Goal: Find specific page/section: Find specific page/section

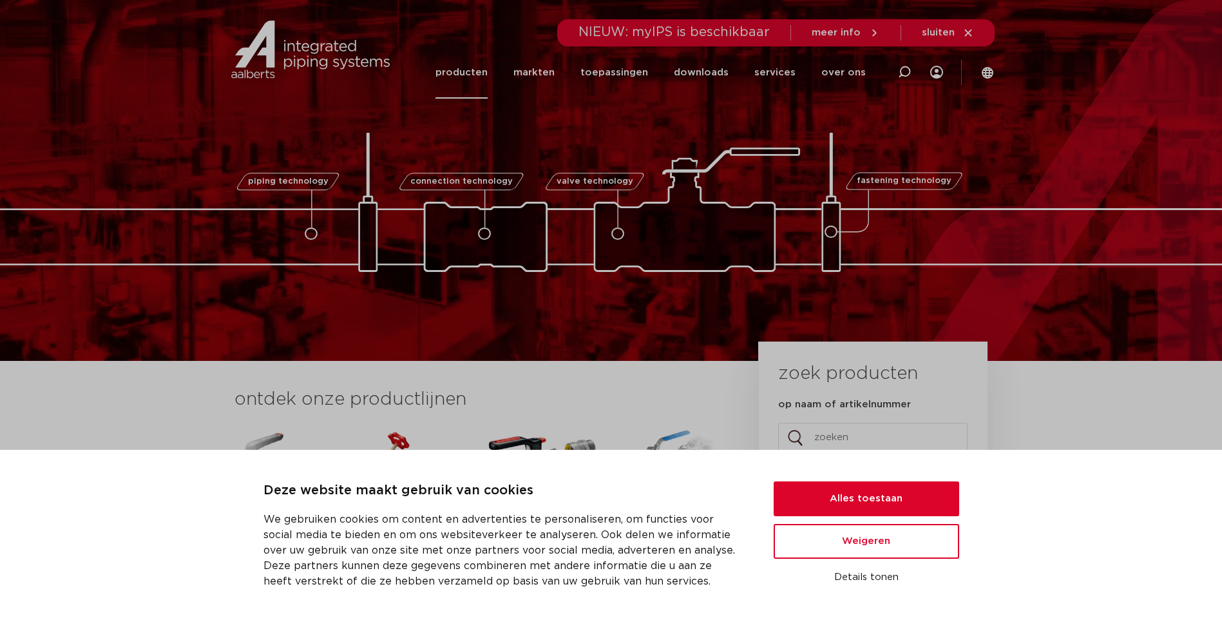
click at [472, 71] on link "producten" at bounding box center [462, 72] width 52 height 52
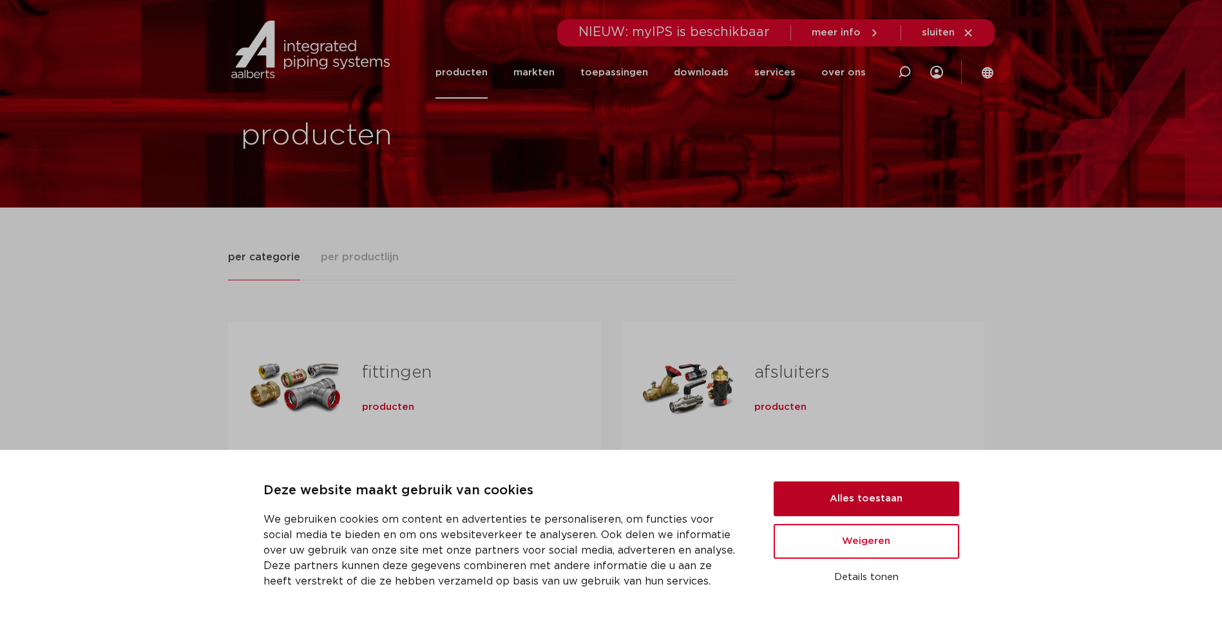
click at [891, 500] on button "Alles toestaan" at bounding box center [867, 498] width 186 height 35
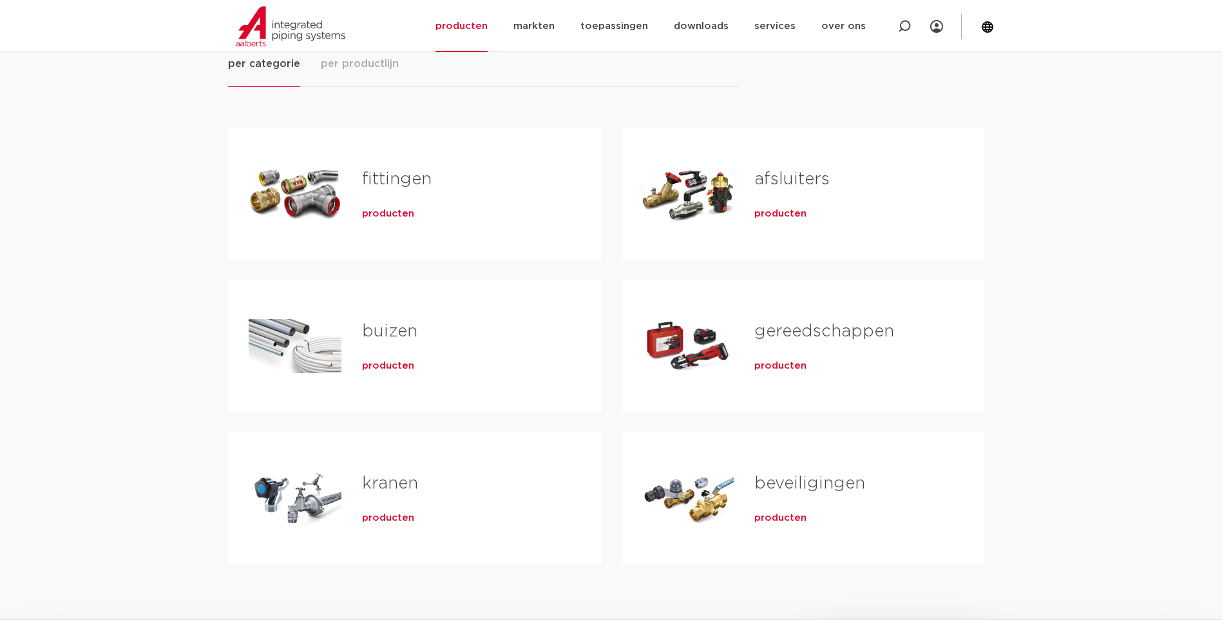
scroll to position [129, 0]
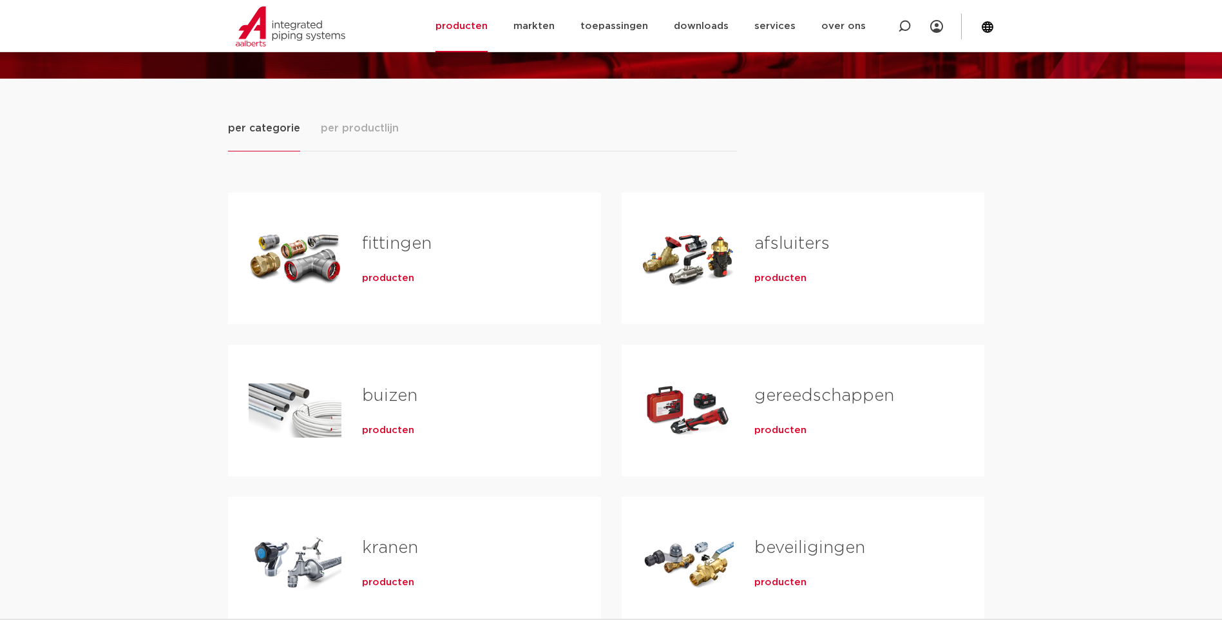
click at [386, 282] on span "producten" at bounding box center [388, 278] width 52 height 13
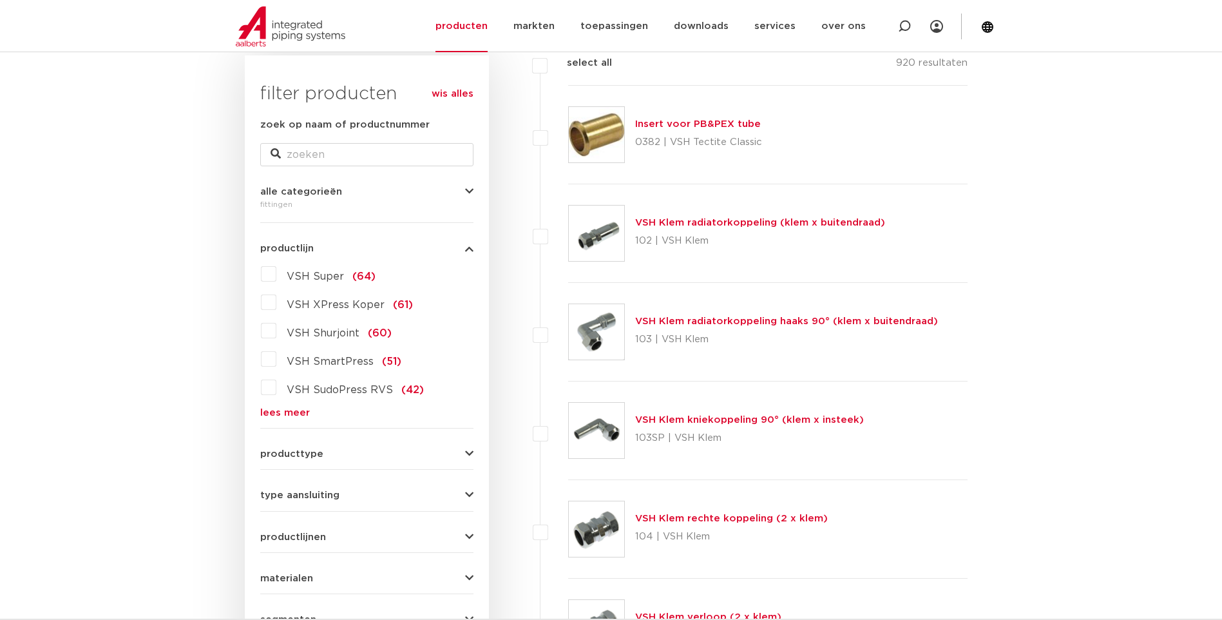
scroll to position [322, 0]
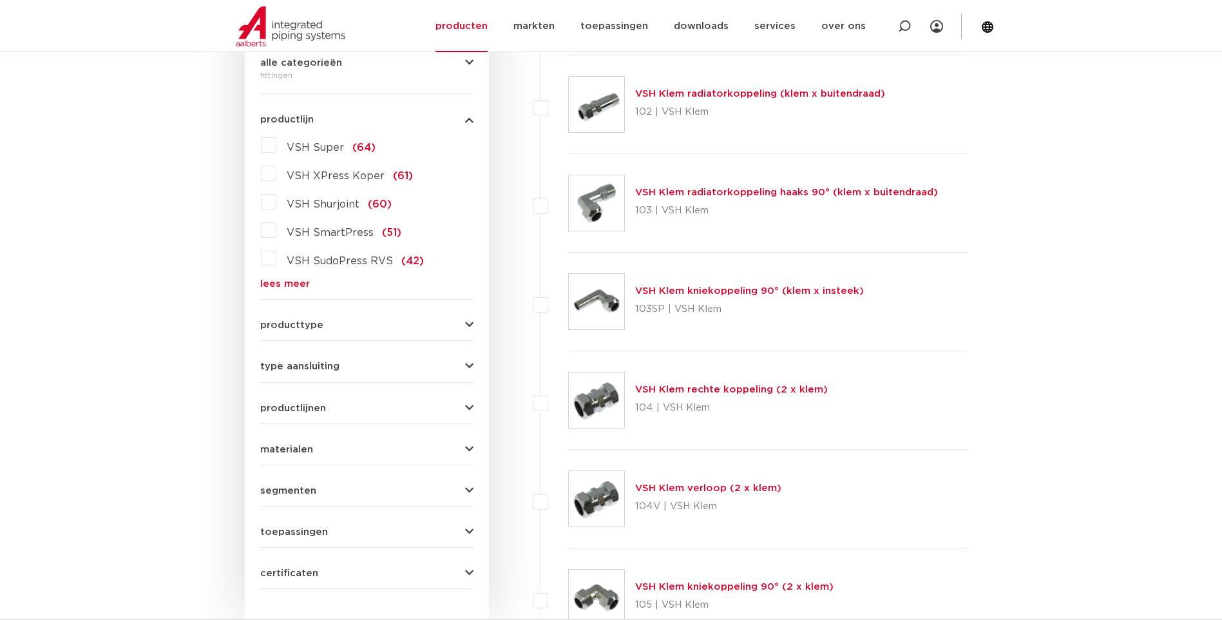
click at [471, 329] on icon "button" at bounding box center [469, 325] width 8 height 10
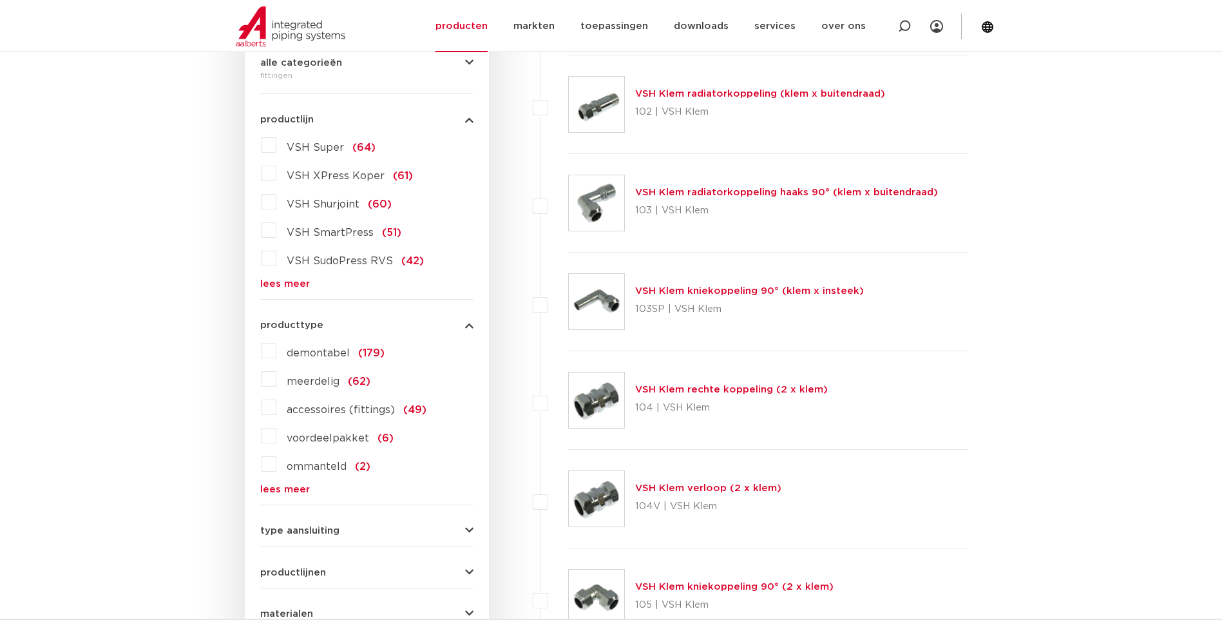
click at [276, 352] on label "demontabel (179)" at bounding box center [330, 350] width 108 height 21
click at [0, 0] on input "demontabel (179)" at bounding box center [0, 0] width 0 height 0
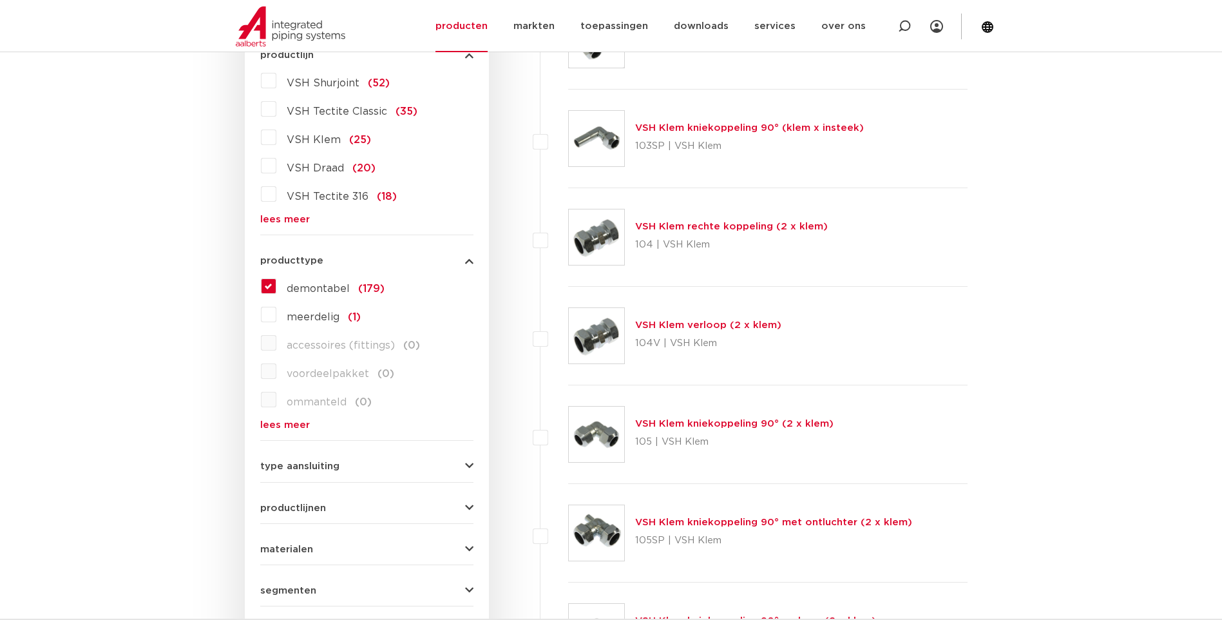
scroll to position [451, 0]
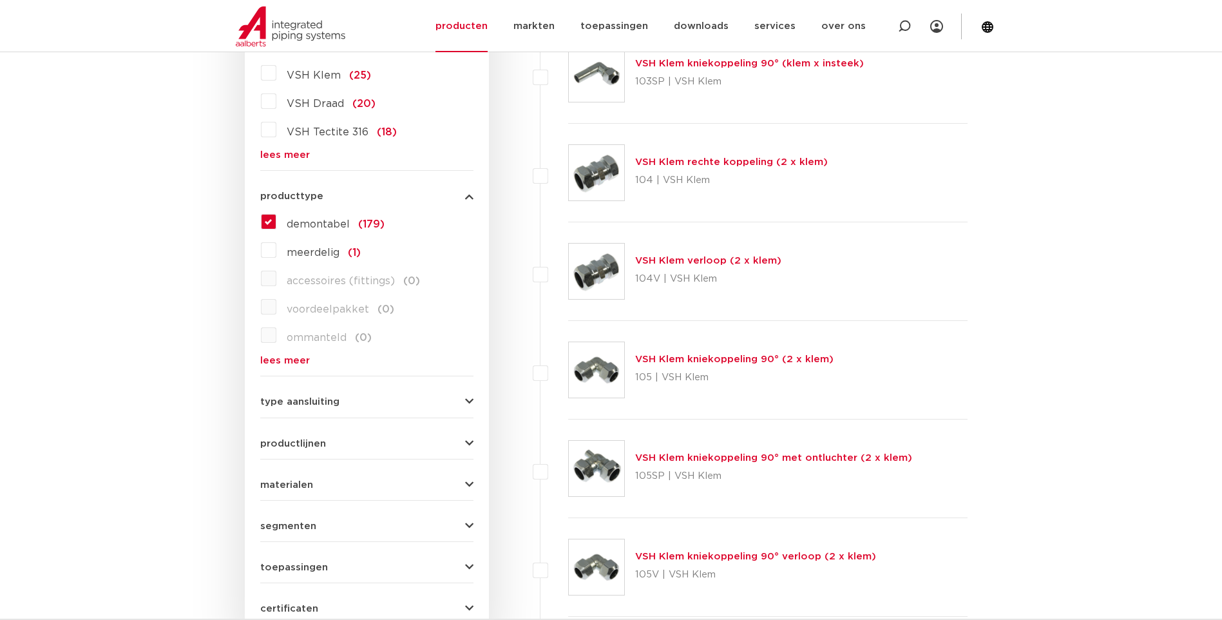
click at [469, 486] on icon "button" at bounding box center [469, 485] width 8 height 10
click at [276, 514] on label "messing (92)" at bounding box center [318, 510] width 84 height 21
click at [0, 0] on input "messing (92)" at bounding box center [0, 0] width 0 height 0
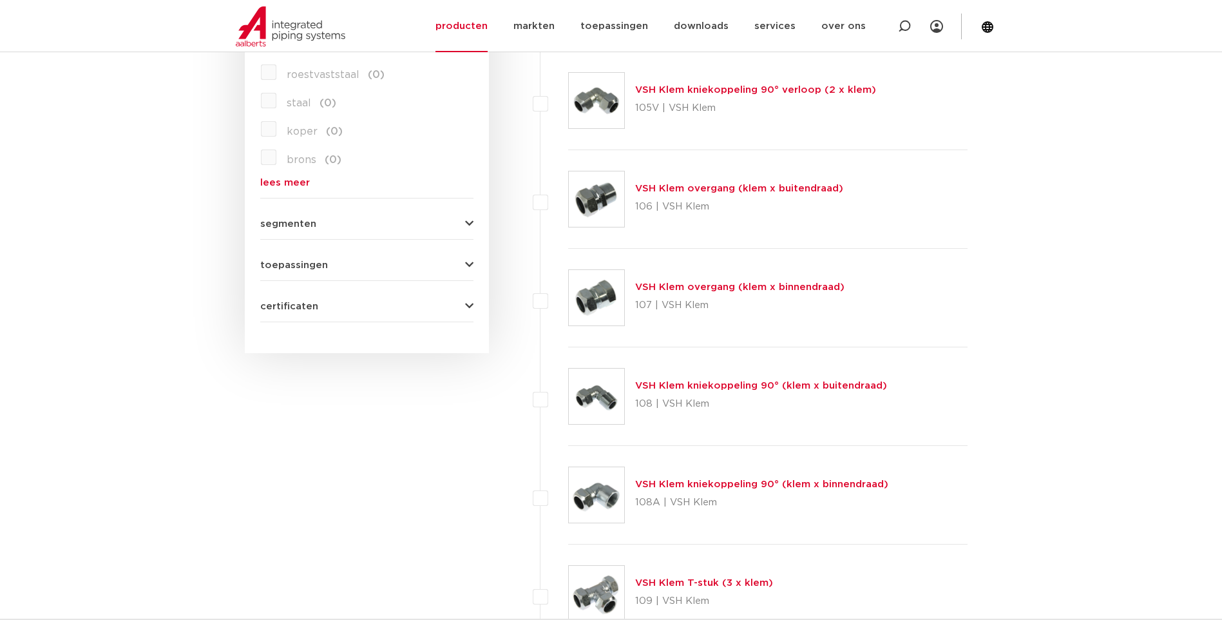
scroll to position [789, 0]
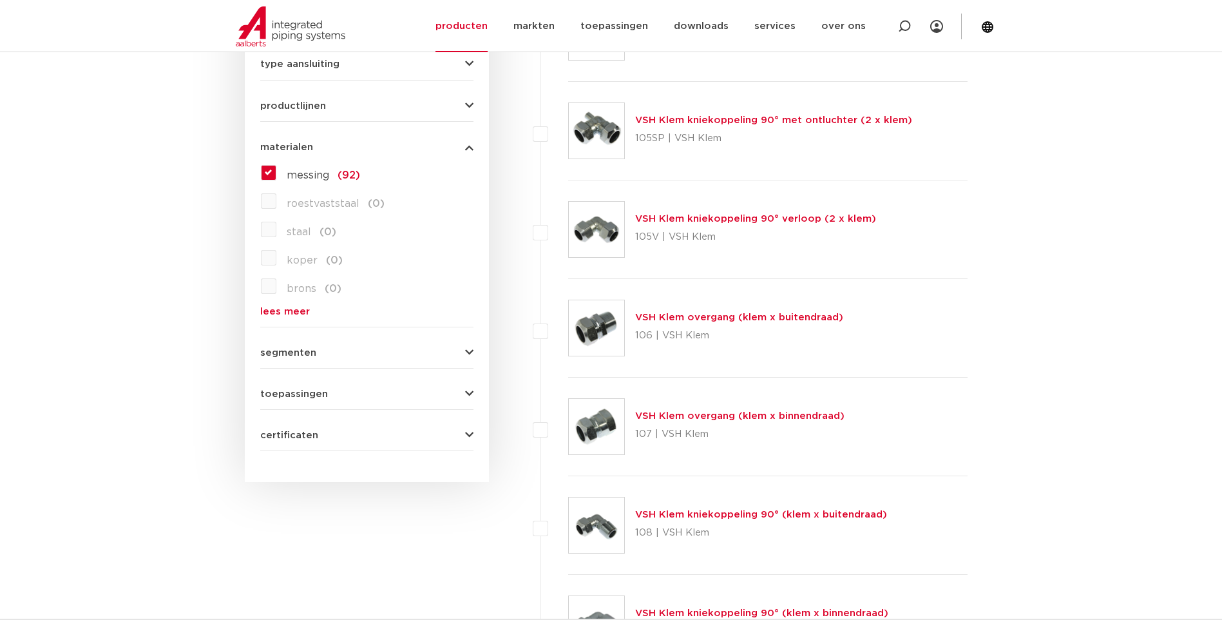
click at [796, 218] on link "VSH Klem kniekoppeling 90° verloop (2 x klem)" at bounding box center [755, 219] width 241 height 10
